Goal: Task Accomplishment & Management: Complete application form

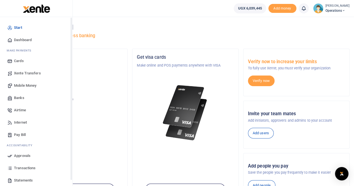
click at [27, 86] on span "Mobile Money" at bounding box center [25, 86] width 22 height 6
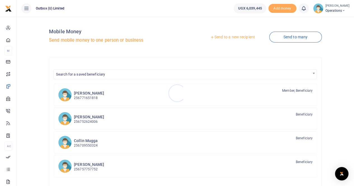
click at [234, 37] on div at bounding box center [177, 93] width 354 height 186
click at [236, 37] on link "Send to a new recipient" at bounding box center [232, 37] width 73 height 10
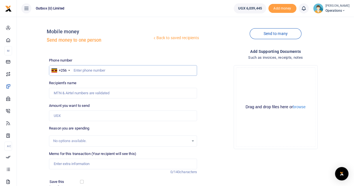
click at [85, 73] on input "text" at bounding box center [123, 70] width 148 height 11
paste input "784781095"
type input "784781095"
type input "Radius John Okudach"
type input "784781095"
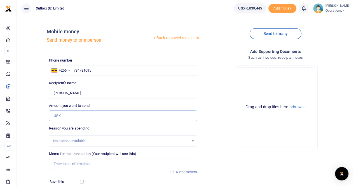
click at [71, 116] on input "Amount you want to send" at bounding box center [123, 116] width 148 height 11
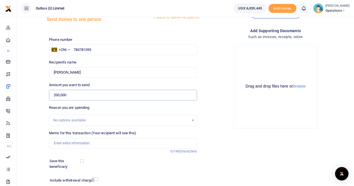
scroll to position [28, 0]
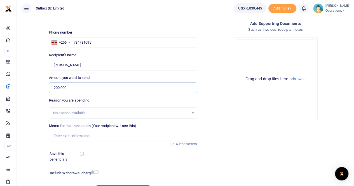
type input "200,000"
click at [66, 136] on input "Memo for this transaction (Your recipient will see this)" at bounding box center [123, 136] width 148 height 11
click at [134, 135] on input "10X PER DIEM DURING Monitoring visits in the West to ESOs" at bounding box center [123, 136] width 148 height 11
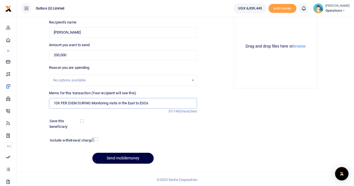
scroll to position [61, 0]
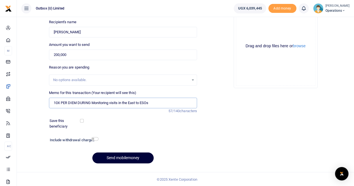
type input "10X PER DIEM DURING Monitoring visits in the East to ESOs"
click at [110, 158] on button "Send mobilemoney" at bounding box center [122, 158] width 61 height 11
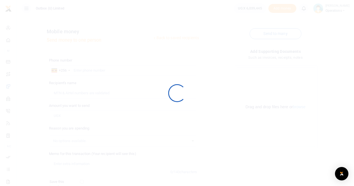
scroll to position [61, 0]
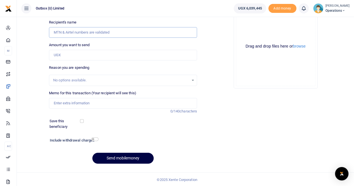
click at [77, 33] on input "Recipient's name" at bounding box center [123, 32] width 148 height 11
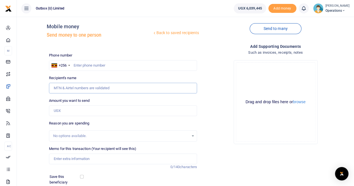
scroll to position [5, 0]
click at [81, 65] on input "text" at bounding box center [123, 66] width 148 height 11
paste input "786425400"
type input "786425400"
type input "Vanitah Kajumba"
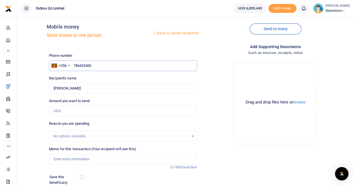
type input "786425400"
click at [66, 112] on input "Amount you want to send" at bounding box center [123, 111] width 148 height 11
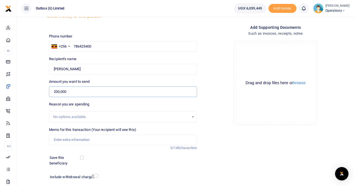
scroll to position [33, 0]
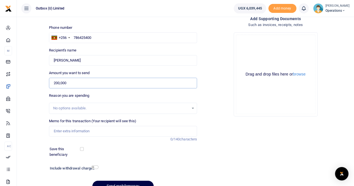
type input "200,000"
click at [64, 135] on input "Memo for this transaction (Your recipient will see this)" at bounding box center [123, 131] width 148 height 11
click at [132, 130] on input "10X PER DIEM DURING Monitoring visits in the West to ESOs" at bounding box center [123, 131] width 148 height 11
click at [134, 131] on input "10X PER DIEM DURING Monitoring visits in the Eto ESOs" at bounding box center [123, 131] width 148 height 11
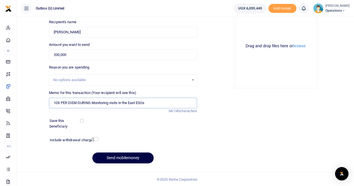
scroll to position [61, 0]
type input "10X PER DIEM DURING Monitoring visits in the East ESOs"
click at [124, 157] on button "Send mobilemoney" at bounding box center [122, 158] width 61 height 11
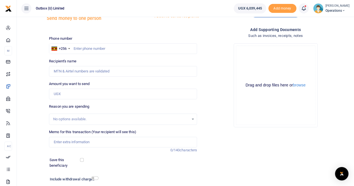
scroll to position [5, 0]
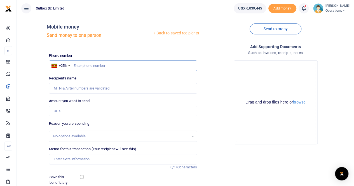
click at [89, 65] on input "text" at bounding box center [123, 66] width 148 height 11
paste input "704984636"
type input "704984636"
click at [63, 111] on input "Amount you want to send" at bounding box center [123, 111] width 148 height 11
type input "2"
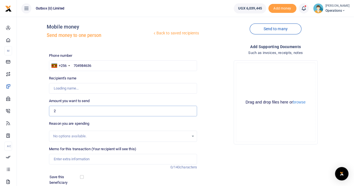
type input "Paul Mujabi"
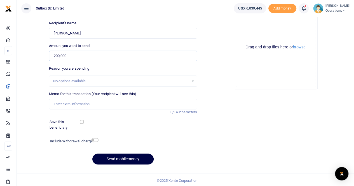
scroll to position [61, 0]
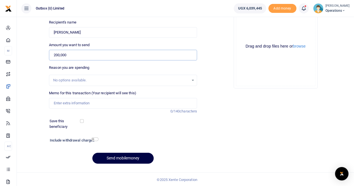
type input "200,000"
click at [64, 102] on input "Memo for this transaction (Your recipient will see this)" at bounding box center [123, 103] width 148 height 11
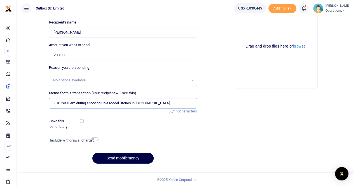
drag, startPoint x: 98, startPoint y: 103, endPoint x: 40, endPoint y: 103, distance: 58.3
click at [40, 103] on div "Back to saved recipients Mobile money Send money to one person Send to many Pho…" at bounding box center [185, 65] width 333 height 208
click at [135, 103] on input "10X PER DIEM DURING Monitoring visits in the West to ESOs" at bounding box center [123, 103] width 148 height 11
type input "10X PER DIEM DURING Monitoring visits in the East to ESOs"
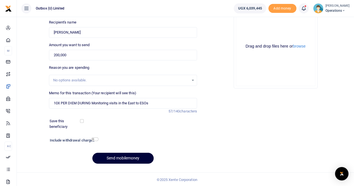
click at [124, 157] on button "Send mobilemoney" at bounding box center [122, 158] width 61 height 11
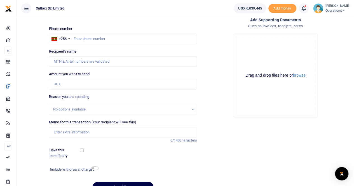
scroll to position [4, 0]
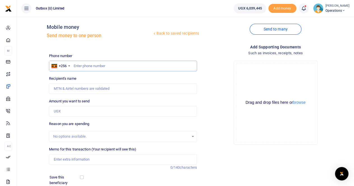
click at [82, 65] on input "text" at bounding box center [123, 66] width 148 height 11
paste input "776574917"
type input "776574917"
type input "[PERSON_NAME]"
type input "776574917"
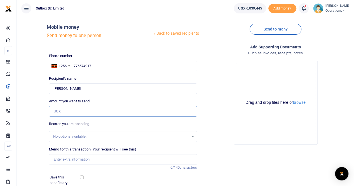
click at [66, 110] on input "Amount you want to send" at bounding box center [123, 111] width 148 height 11
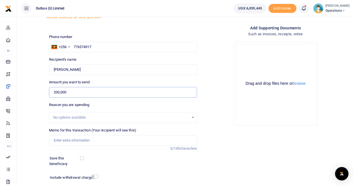
scroll to position [32, 0]
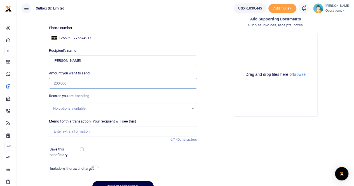
type input "200,000"
click at [59, 132] on input "Memo for this transaction (Your recipient will see this)" at bounding box center [123, 131] width 148 height 11
type input "10X PER DIEM DURING Monitoring visits in the East to ESOs"
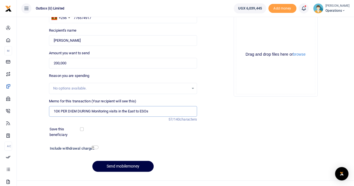
scroll to position [61, 0]
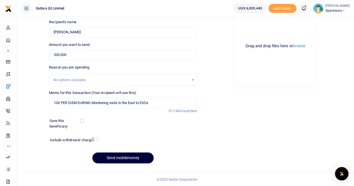
click at [121, 157] on button "Send mobilemoney" at bounding box center [122, 158] width 61 height 11
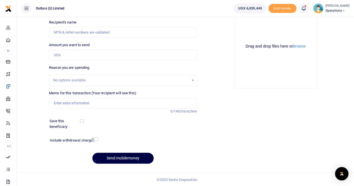
scroll to position [33, 0]
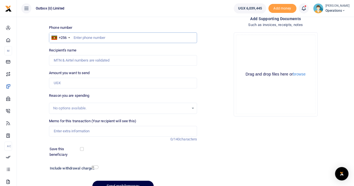
click at [85, 38] on input "text" at bounding box center [123, 37] width 148 height 11
paste input "778865186"
type input "778865186"
type input "[PERSON_NAME] Kule"
type input "778865186"
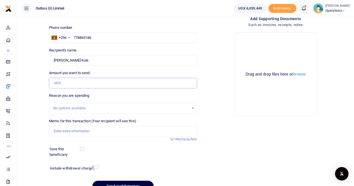
click at [73, 83] on input "Amount you want to send" at bounding box center [123, 83] width 148 height 11
type input "200,000"
click at [62, 129] on input "Memo for this transaction (Your recipient will see this)" at bounding box center [123, 131] width 148 height 11
type input "10X PER DIEM DURING Monitoring visits in the East to ESOs"
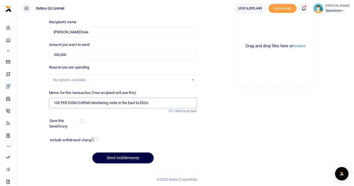
scroll to position [61, 0]
click at [113, 157] on button "Send mobilemoney" at bounding box center [122, 158] width 61 height 11
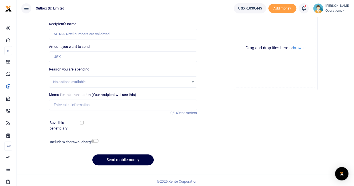
scroll to position [33, 0]
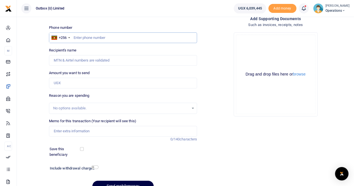
click at [85, 35] on input "text" at bounding box center [123, 37] width 148 height 11
type input "774002391"
type input "Barbra Robinah Nakandi"
type input "774002391"
click at [61, 83] on input "Amount you want to send" at bounding box center [123, 83] width 148 height 11
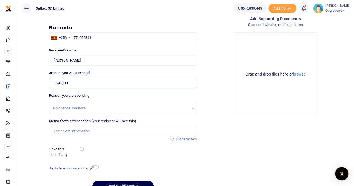
type input "1,240,000"
click at [63, 132] on input "Memo for this transaction (Your recipient will see this)" at bounding box center [123, 131] width 148 height 11
type input "10X"
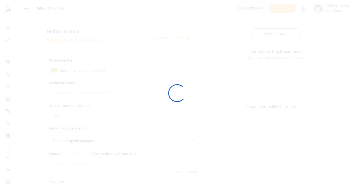
select select
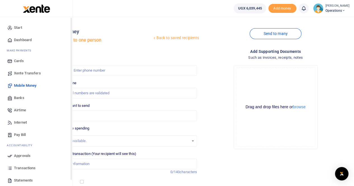
click at [9, 40] on icon at bounding box center [9, 40] width 5 height 5
click at [22, 38] on span "Dashboard" at bounding box center [23, 40] width 18 height 6
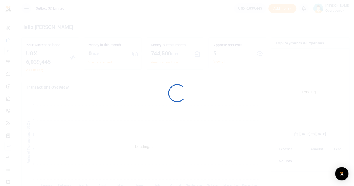
scroll to position [88, 65]
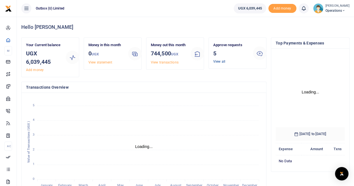
click at [220, 62] on link "View all" at bounding box center [219, 62] width 12 height 4
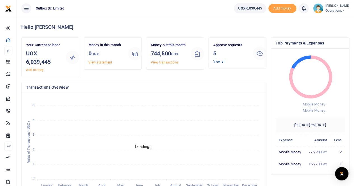
scroll to position [4, 4]
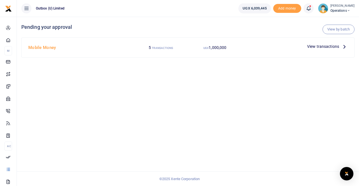
click at [42, 47] on h4 "Mobile Money" at bounding box center [79, 48] width 103 height 6
click at [321, 47] on span "View transactions" at bounding box center [323, 46] width 32 height 6
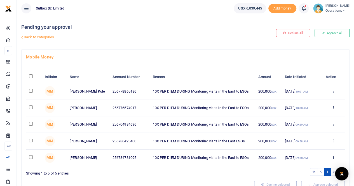
click at [31, 76] on input "\a \a : activate to sort column descending" at bounding box center [31, 77] width 4 height 4
checkbox input "true"
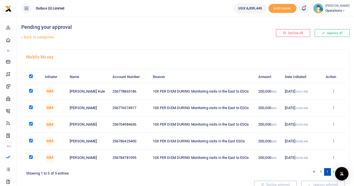
checkbox input "true"
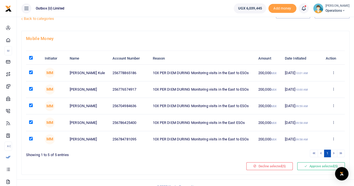
scroll to position [25, 0]
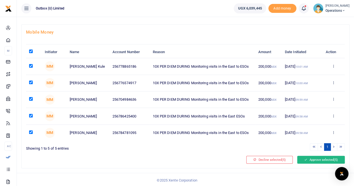
click at [315, 159] on button "Approve selected (5)" at bounding box center [321, 160] width 48 height 8
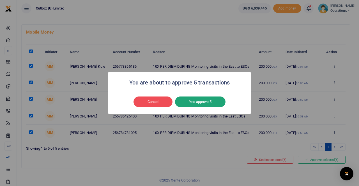
click at [192, 102] on button "Yes approve 5" at bounding box center [200, 102] width 50 height 11
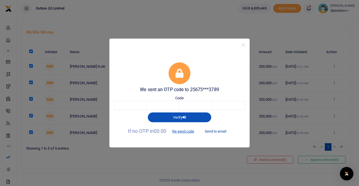
click at [218, 132] on button "Send to email" at bounding box center [215, 132] width 31 height 10
click at [138, 106] on input "text" at bounding box center [130, 106] width 33 height 10
type input "4"
type input "7"
type input "3"
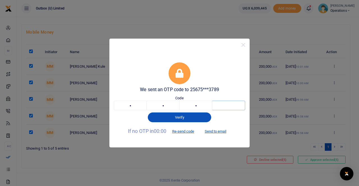
type input "3"
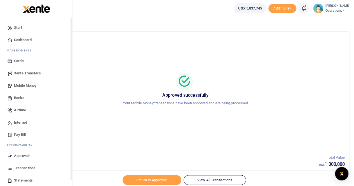
click at [21, 39] on span "Dashboard" at bounding box center [23, 40] width 18 height 6
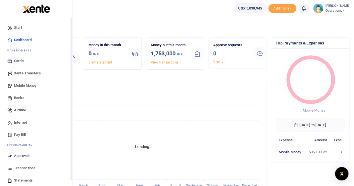
scroll to position [4, 4]
click at [25, 85] on span "Mobile Money" at bounding box center [25, 86] width 22 height 6
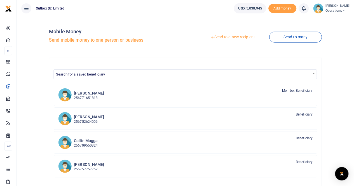
click at [227, 38] on link "Send to a new recipient" at bounding box center [232, 37] width 73 height 10
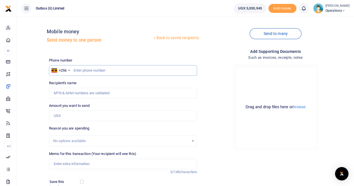
click at [83, 70] on input "text" at bounding box center [123, 70] width 148 height 11
type input "774002391"
type input "[PERSON_NAME]"
type input "774002391"
click at [73, 116] on input "Amount you want to send" at bounding box center [123, 116] width 148 height 11
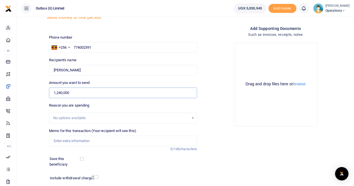
scroll to position [28, 0]
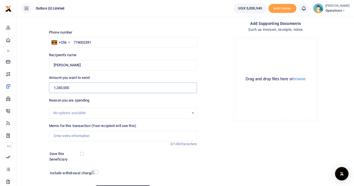
type input "1,240,000"
click at [77, 136] on input "Memo for this transaction (Your recipient will see this)" at bounding box center [123, 136] width 148 height 11
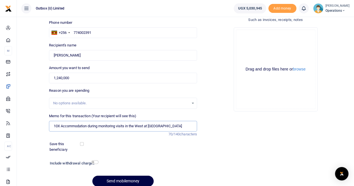
scroll to position [61, 0]
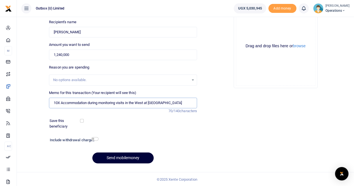
type input "10X Accommodation during monitoring visits in the West at Acacia Hotel"
click at [110, 159] on button "Send mobilemoney" at bounding box center [122, 158] width 61 height 11
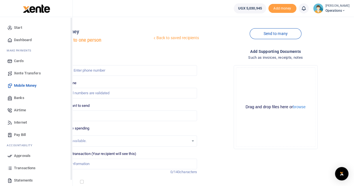
click at [22, 40] on span "Dashboard" at bounding box center [23, 40] width 18 height 6
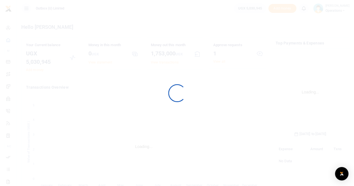
scroll to position [88, 65]
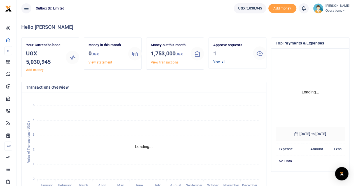
click at [220, 62] on link "View all" at bounding box center [219, 62] width 12 height 4
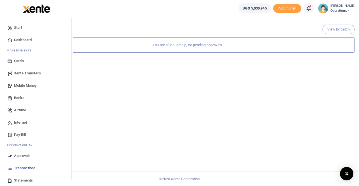
click at [21, 39] on span "Dashboard" at bounding box center [23, 40] width 18 height 6
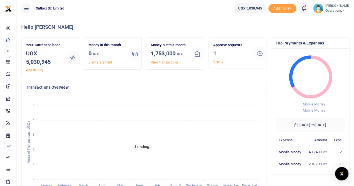
scroll to position [4, 4]
click at [217, 60] on link "View all" at bounding box center [219, 62] width 12 height 4
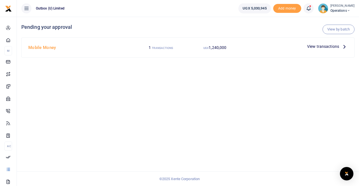
click at [315, 47] on span "View transactions" at bounding box center [323, 46] width 32 height 6
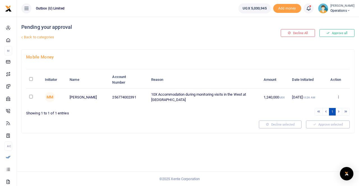
click at [31, 98] on input "checkbox" at bounding box center [31, 97] width 4 height 4
checkbox input "true"
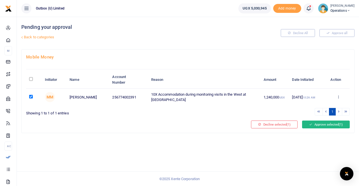
click at [319, 123] on button "Approve selected (1)" at bounding box center [326, 125] width 48 height 8
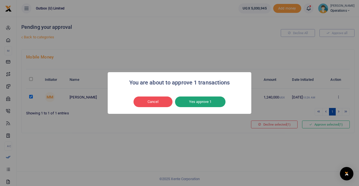
click at [203, 102] on button "Yes approve 1" at bounding box center [200, 102] width 50 height 11
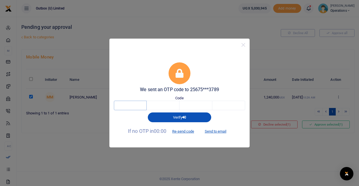
click at [135, 104] on input "text" at bounding box center [130, 106] width 33 height 10
type input "7"
type input "8"
type input "9"
type input "5"
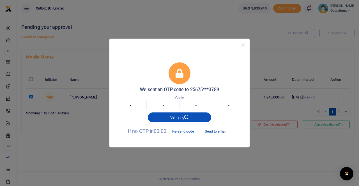
click at [210, 130] on button "Send to email" at bounding box center [215, 132] width 31 height 10
click at [123, 108] on input "7" at bounding box center [130, 106] width 33 height 10
type input "1"
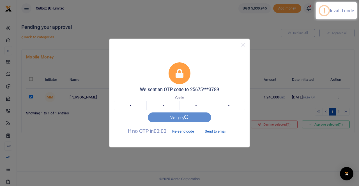
type input "3"
type input "6"
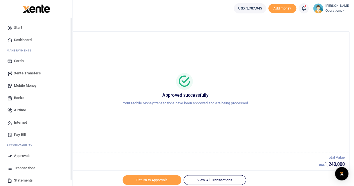
click at [24, 40] on span "Dashboard" at bounding box center [23, 40] width 18 height 6
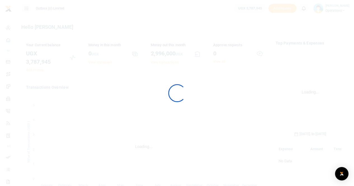
scroll to position [88, 65]
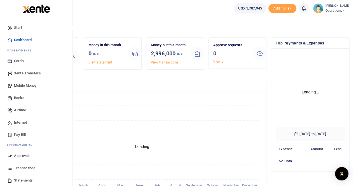
click at [22, 86] on span "Mobile Money" at bounding box center [25, 86] width 22 height 6
